Goal: Complete application form

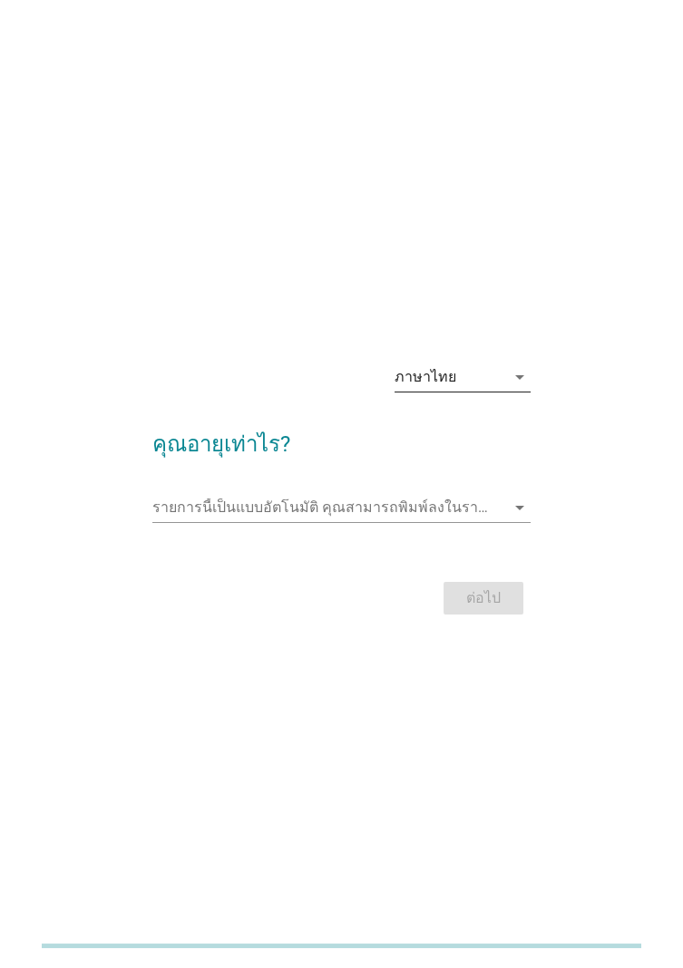
click at [494, 392] on div "ภาษาไทย" at bounding box center [449, 377] width 111 height 29
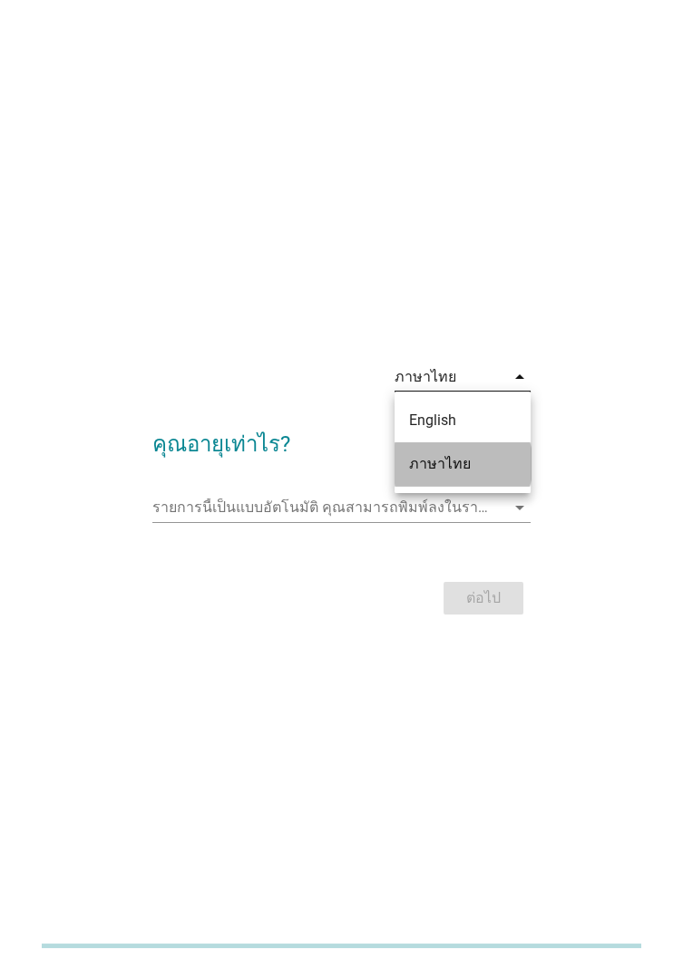
click at [494, 470] on div "ภาษาไทย" at bounding box center [462, 464] width 107 height 22
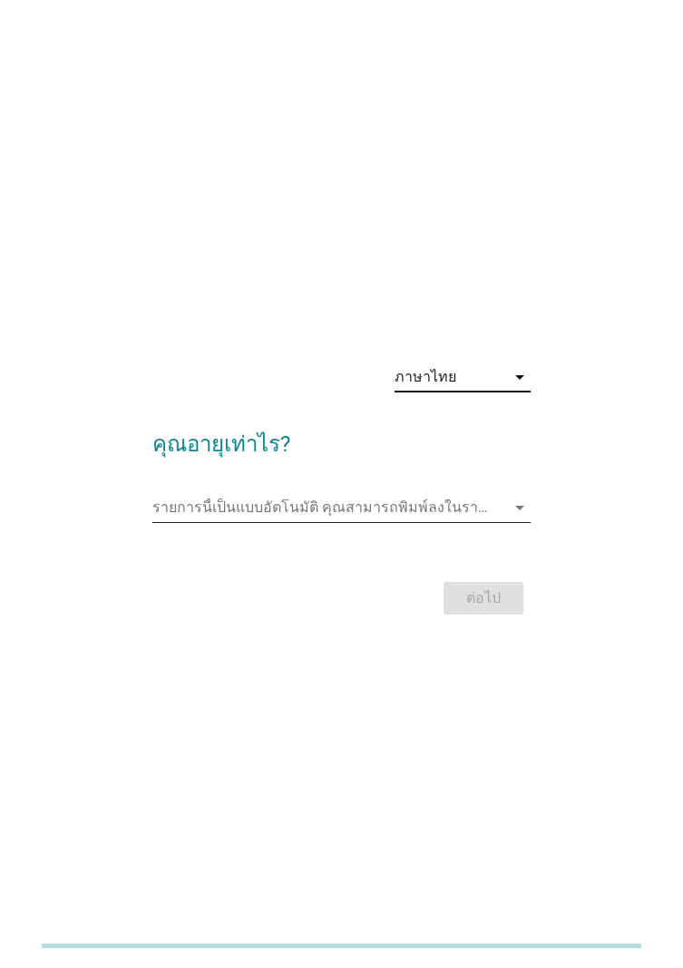
click at [505, 522] on div "รายการนี้เป็นแบบอัตโนมัติ [PERSON_NAME]พิมพ์ลงในรายการนี้ arrow_drop_down" at bounding box center [341, 507] width 378 height 29
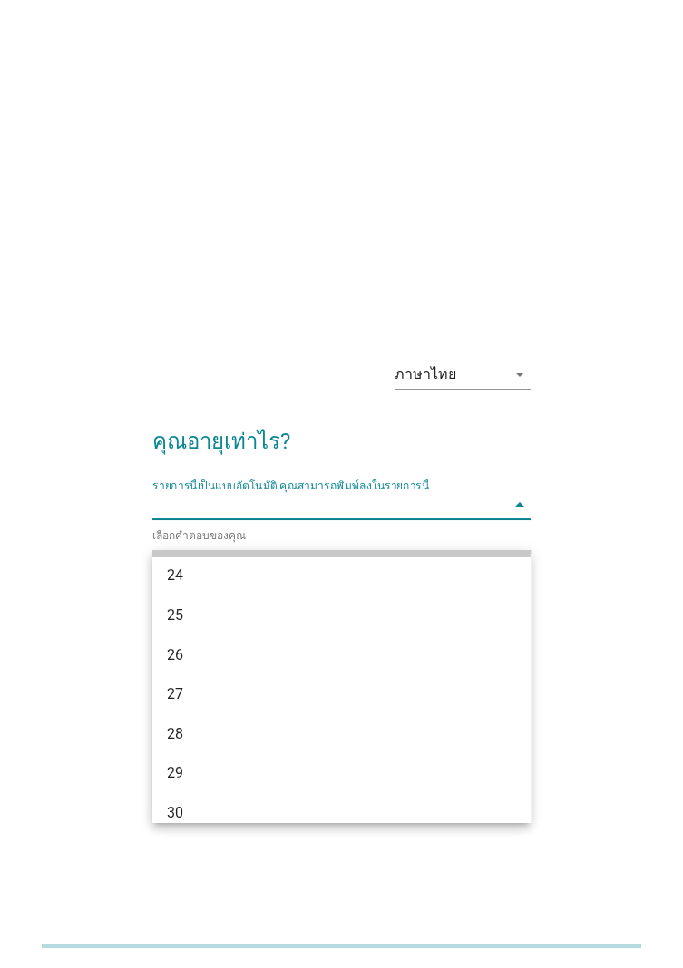
scroll to position [247, 0]
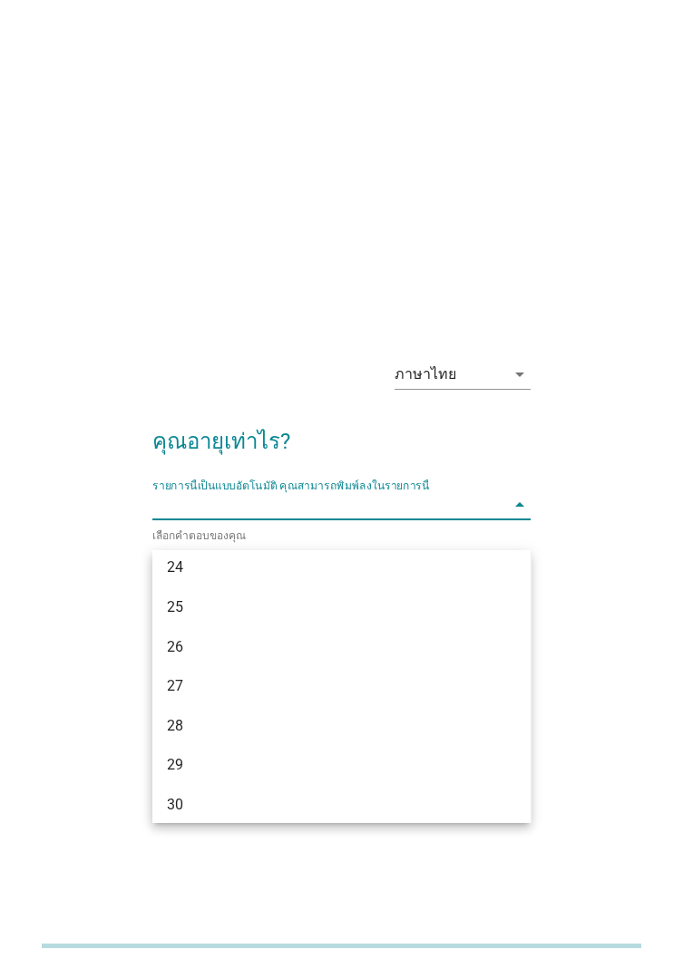
click at [617, 540] on div "ภาษาไทย arrow_drop_down คุณอายุเท่าไร? รายการนี้เป็นแบบอัตโนมัติ [PERSON_NAME]พ…" at bounding box center [341, 484] width 610 height 307
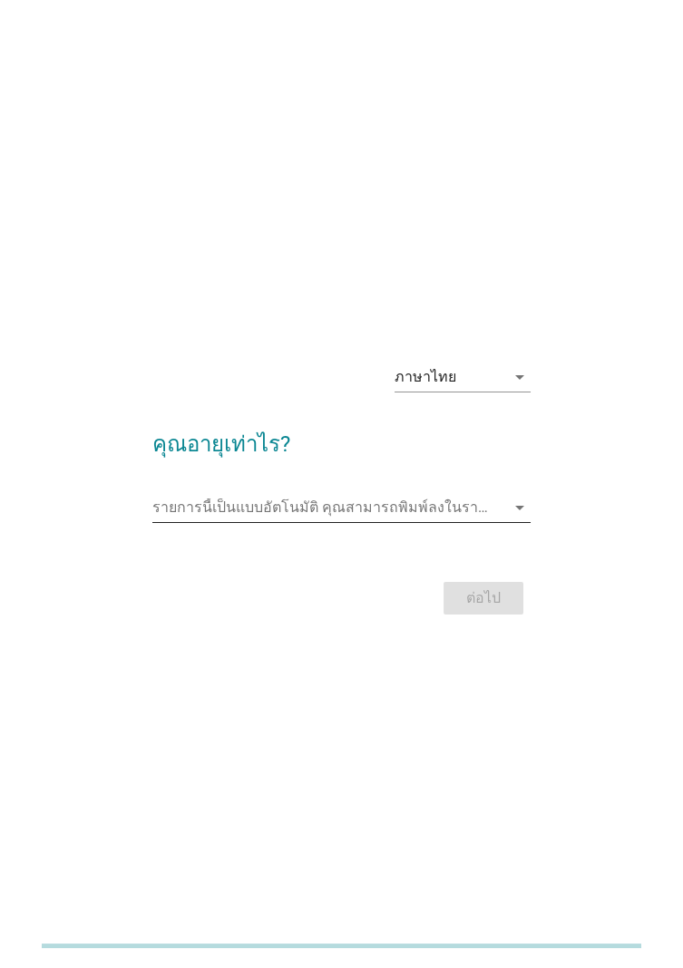
click at [374, 522] on input "รายการนี้เป็นแบบอัตโนมัติ คุณสามารถพิมพ์ลงในรายการนี้" at bounding box center [328, 507] width 353 height 29
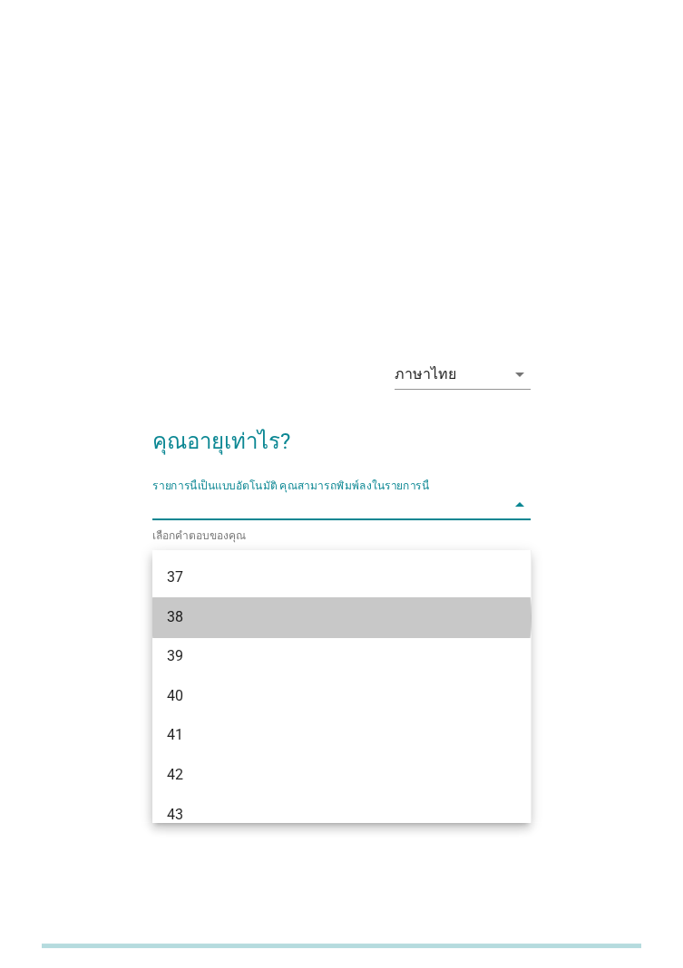
scroll to position [751, 0]
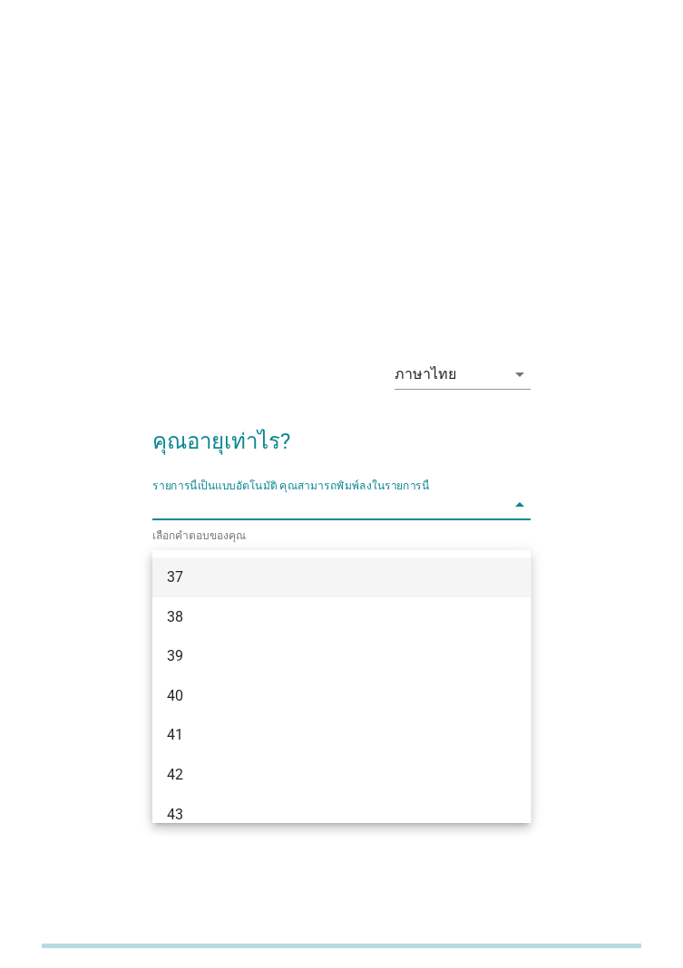
click at [209, 573] on div "37" at bounding box center [327, 578] width 320 height 22
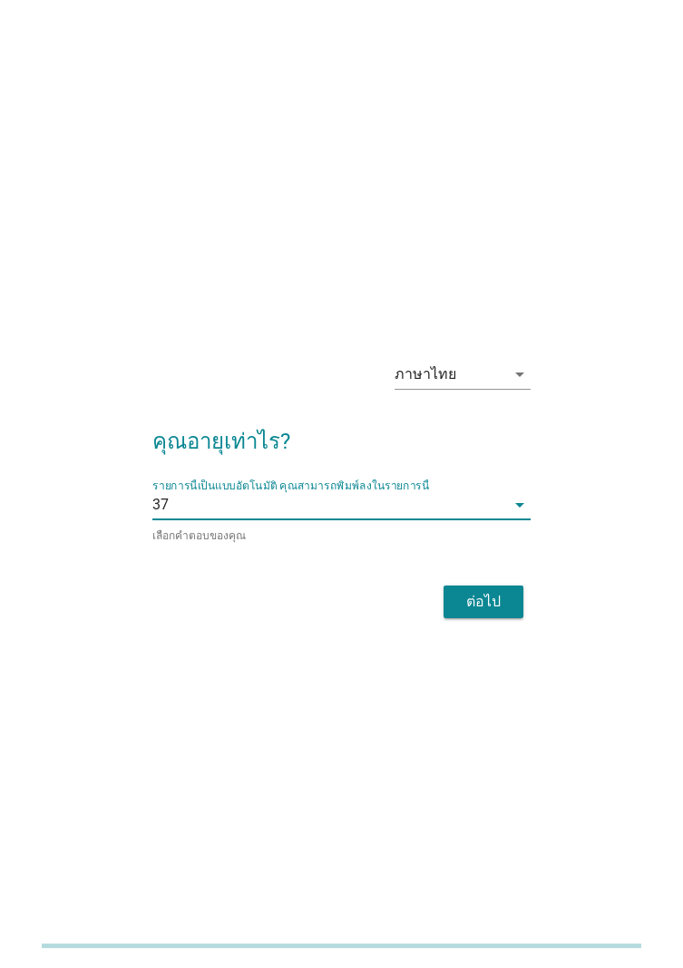
click at [616, 575] on div "ภาษาไทย arrow_drop_down คุณอายุเท่าไร? รายการนี้เป็นแบบอัตโนมัติ [PERSON_NAME]พ…" at bounding box center [341, 484] width 610 height 307
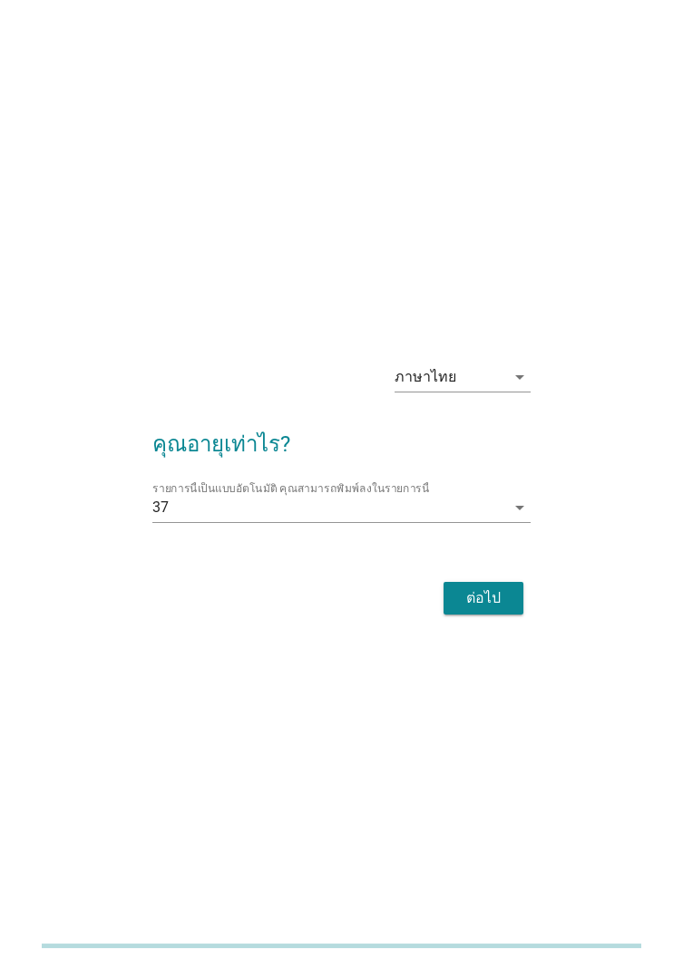
click at [490, 609] on div "ต่อไป" at bounding box center [483, 599] width 51 height 22
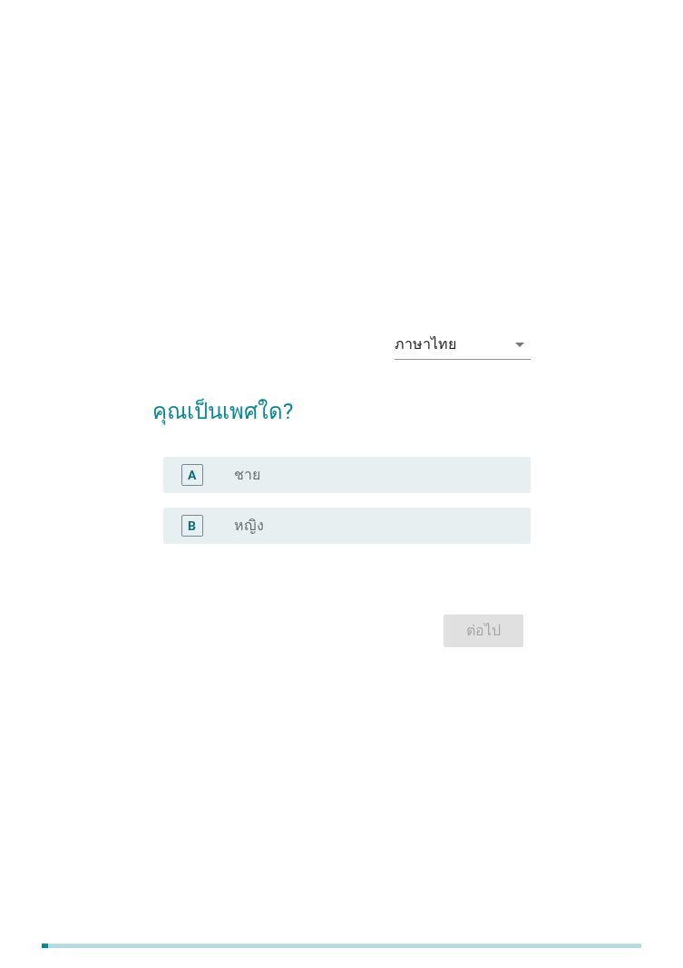
click at [239, 535] on label "หญิง" at bounding box center [249, 526] width 30 height 18
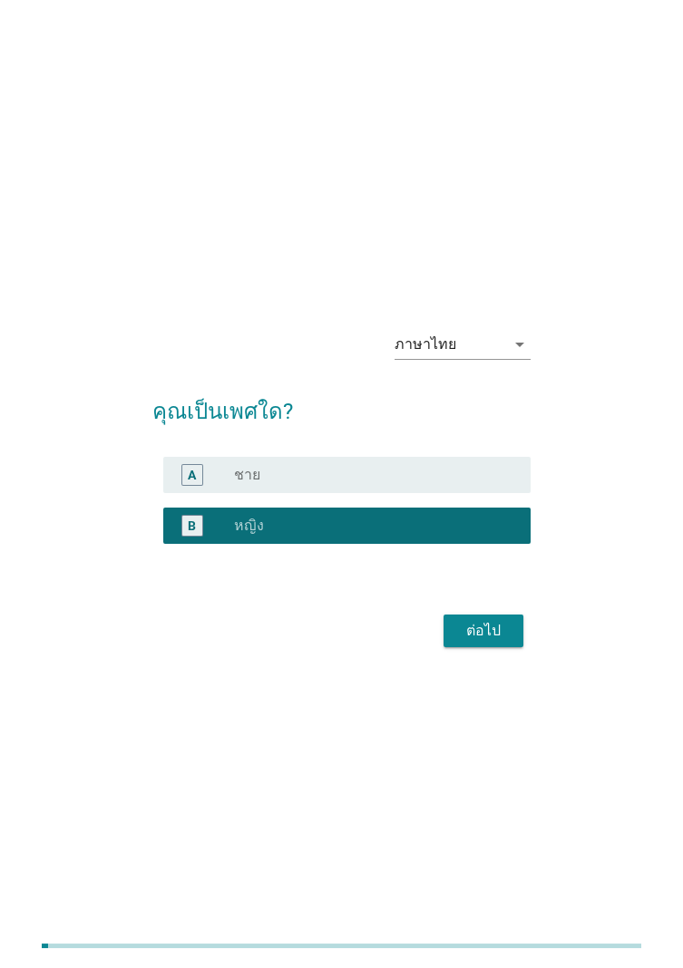
click at [494, 642] on div "ต่อไป" at bounding box center [483, 631] width 51 height 22
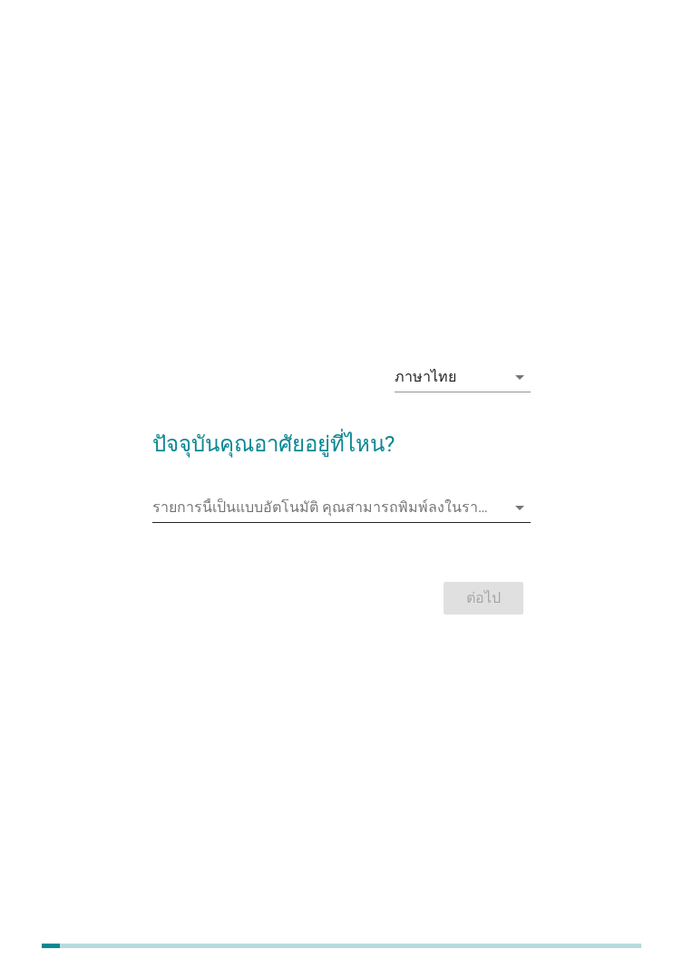
click at [481, 522] on div "รายการนี้เป็นแบบอัตโนมัติ [PERSON_NAME]พิมพ์ลงในรายการนี้ arrow_drop_down" at bounding box center [341, 507] width 378 height 29
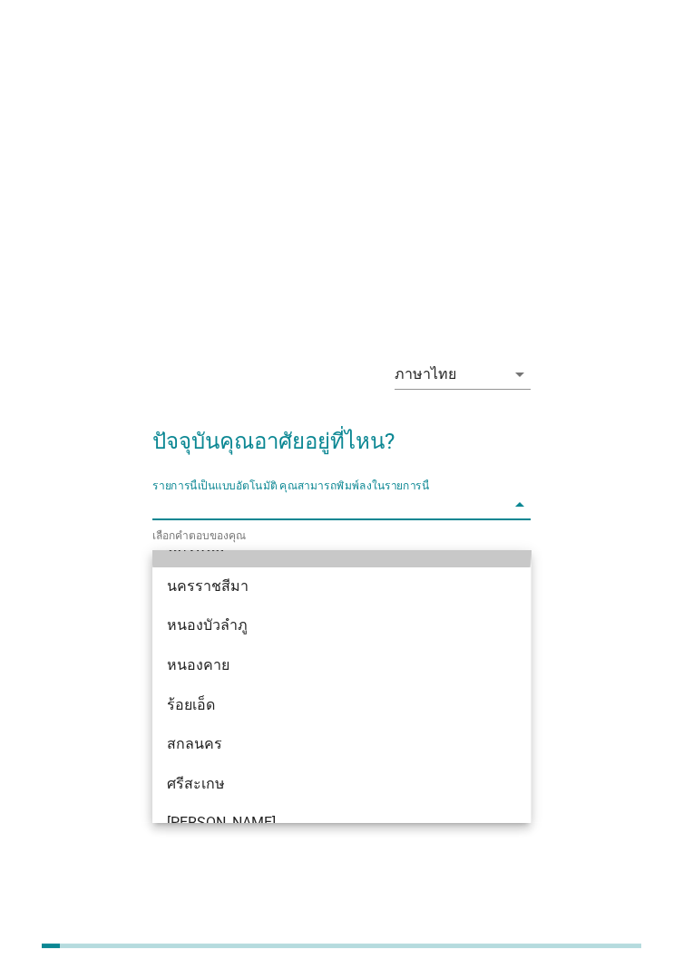
scroll to position [386, 0]
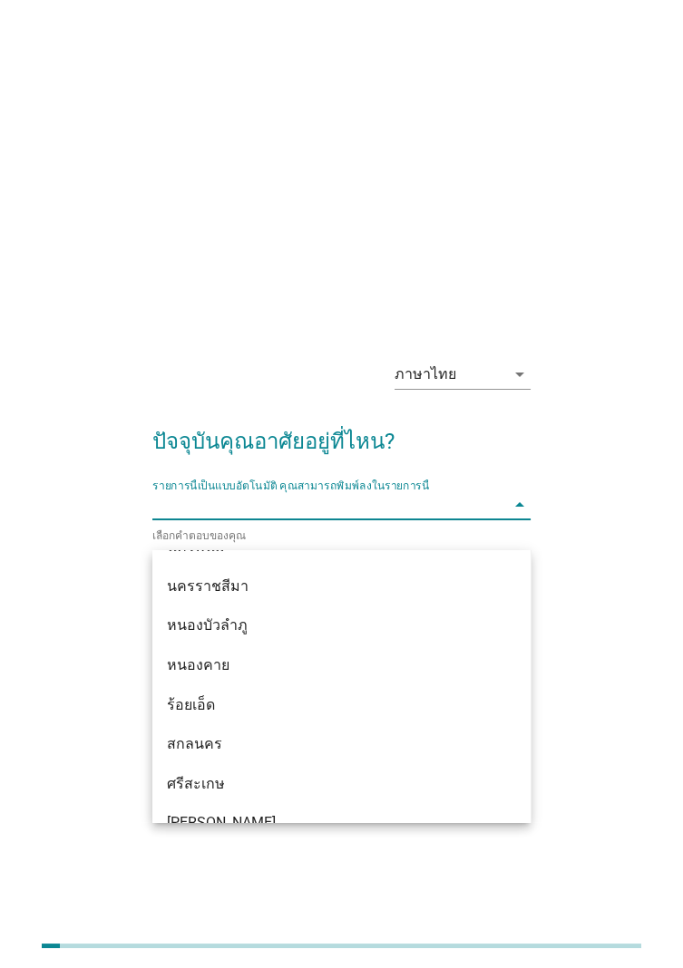
click at [292, 520] on input "รายการนี้เป็นแบบอัตโนมัติ คุณสามารถพิมพ์ลงในรายการนี้" at bounding box center [328, 505] width 353 height 29
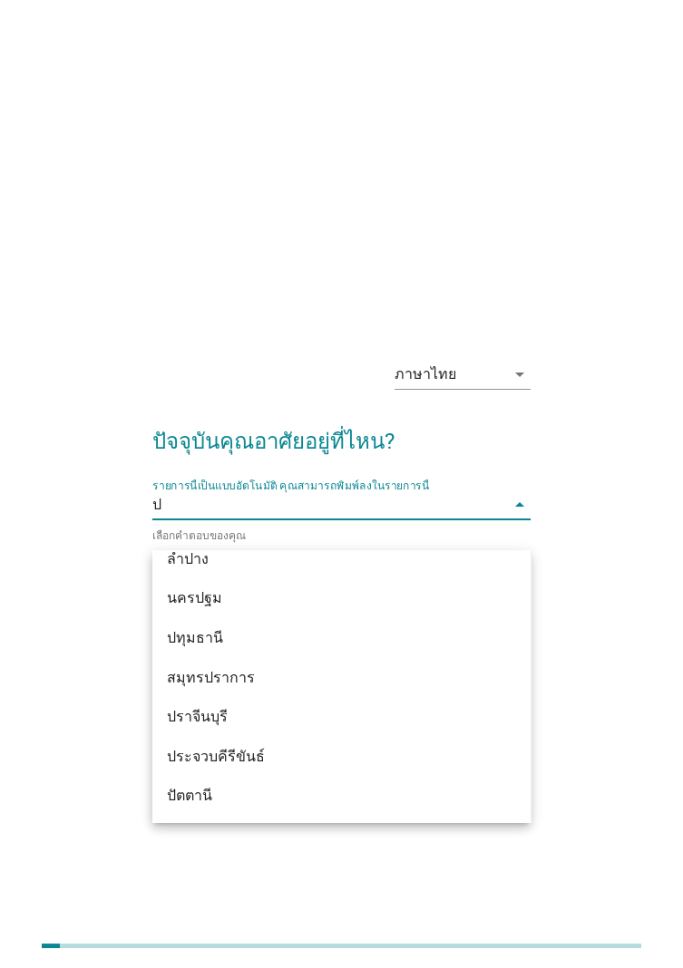
type input "ปั"
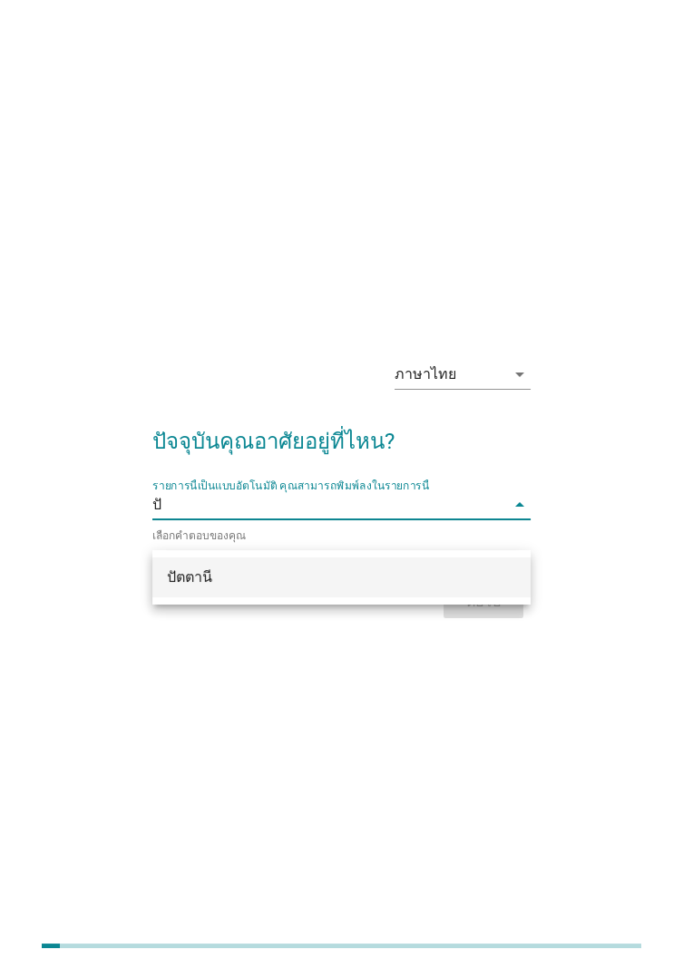
scroll to position [0, 0]
click at [364, 585] on div "ปัตตานี" at bounding box center [327, 578] width 320 height 22
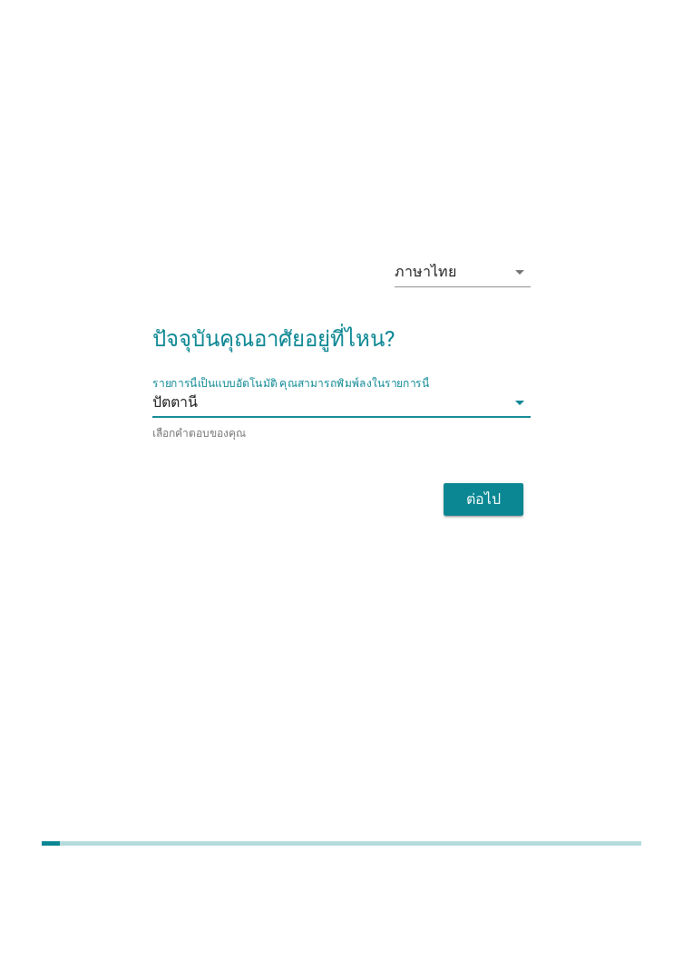
click at [493, 613] on div "ต่อไป" at bounding box center [483, 602] width 51 height 22
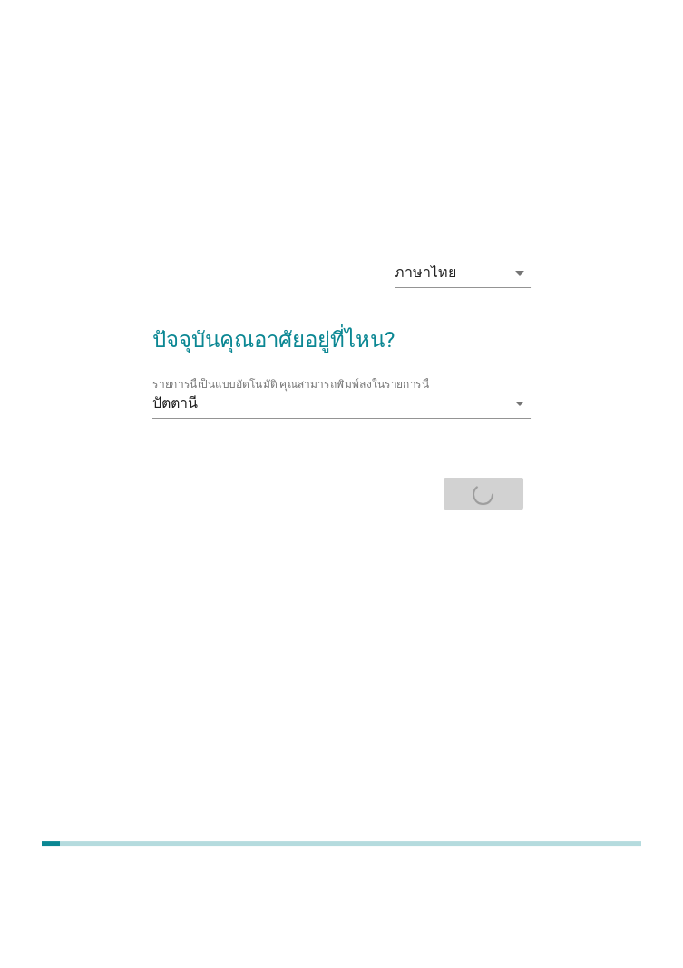
scroll to position [2, 0]
